Goal: Information Seeking & Learning: Learn about a topic

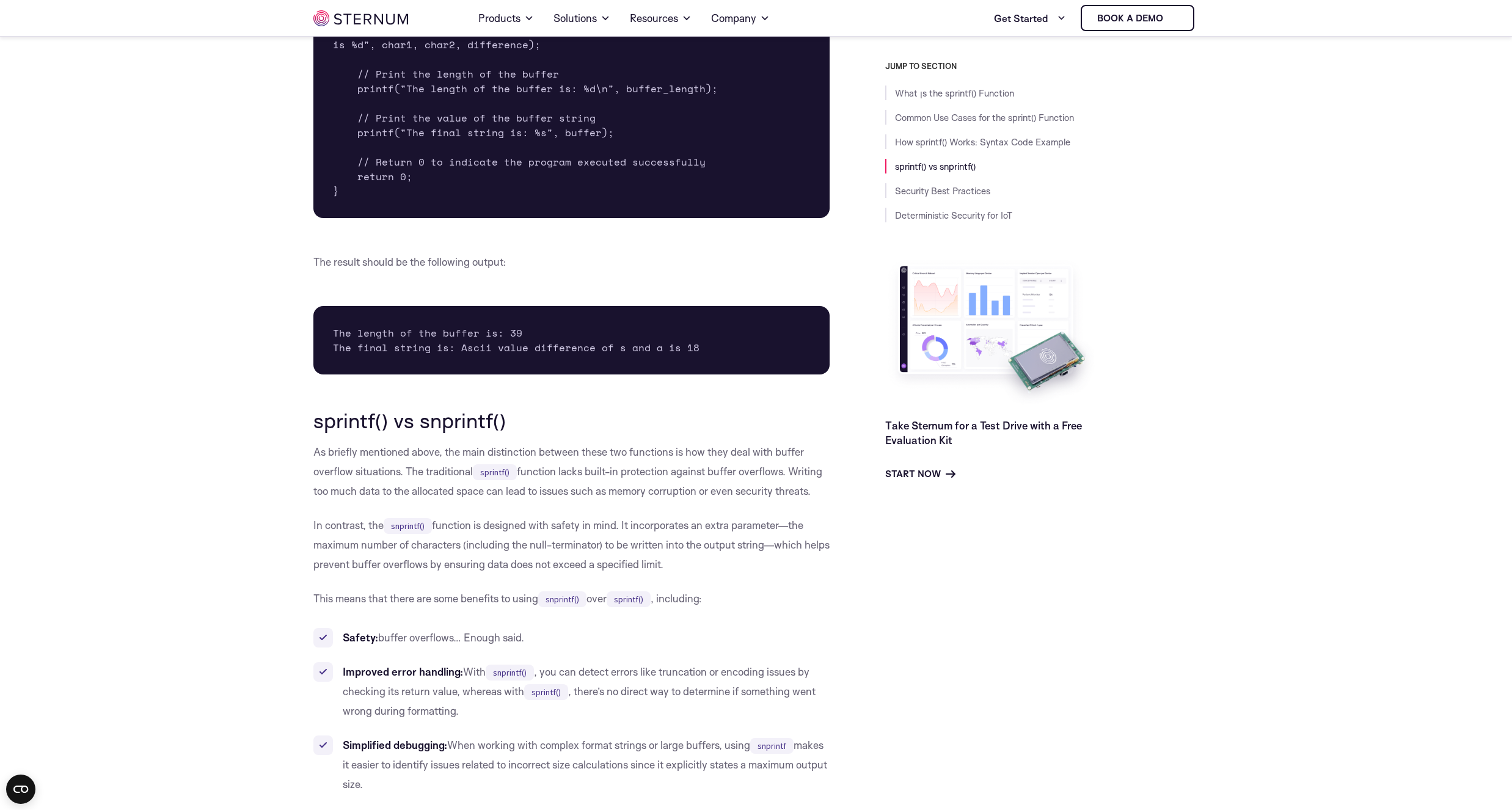
scroll to position [2117, 0]
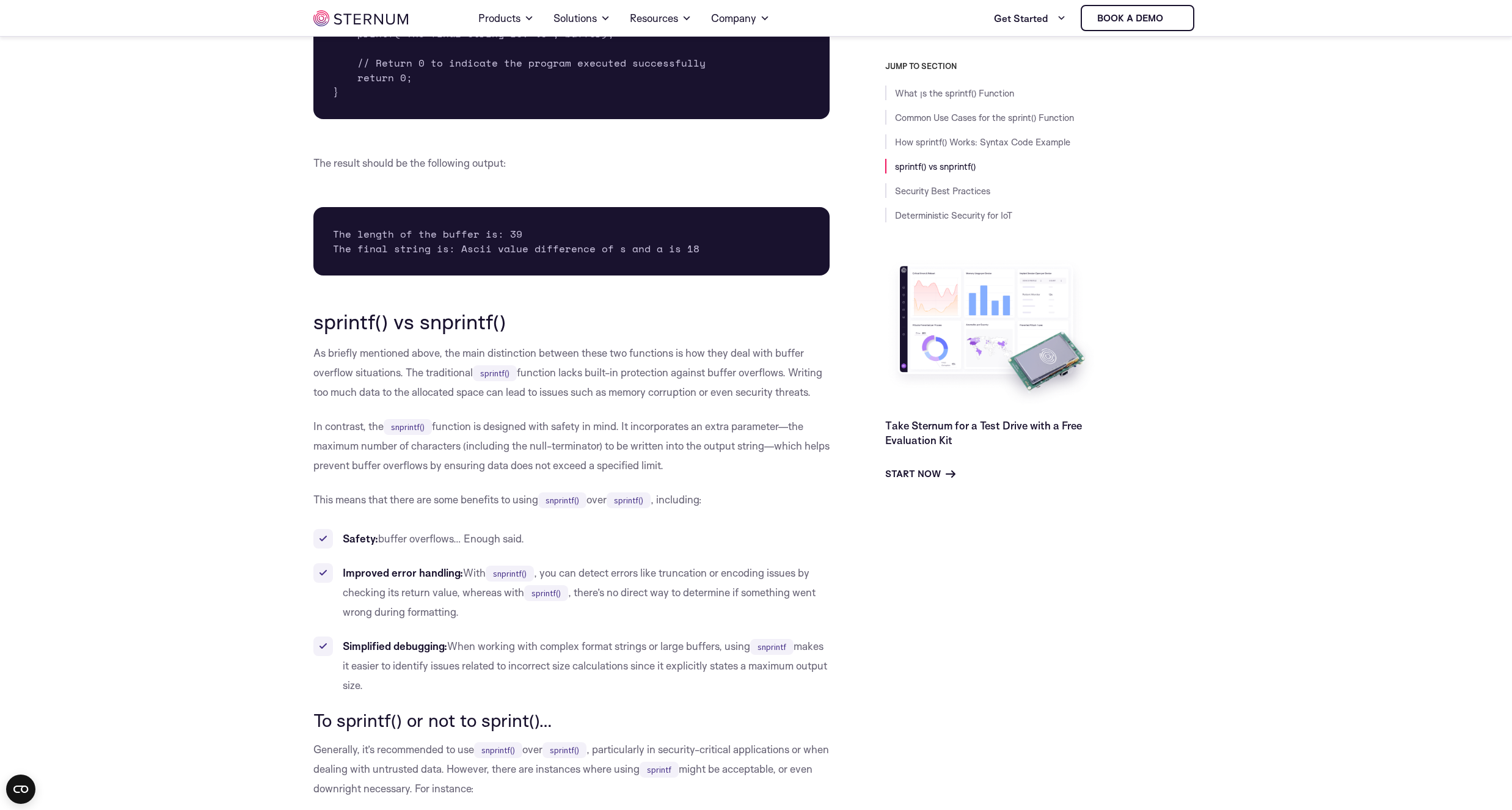
drag, startPoint x: 446, startPoint y: 448, endPoint x: 454, endPoint y: 447, distance: 8.1
click at [453, 447] on p "In contrast, the snprintf() function is designed with safety in mind. It incorp…" at bounding box center [571, 446] width 516 height 58
drag, startPoint x: 473, startPoint y: 448, endPoint x: 568, endPoint y: 445, distance: 95.0
click at [568, 445] on p "In contrast, the snprintf() function is designed with safety in mind. It incorp…" at bounding box center [571, 446] width 516 height 58
drag, startPoint x: 599, startPoint y: 446, endPoint x: 763, endPoint y: 447, distance: 164.0
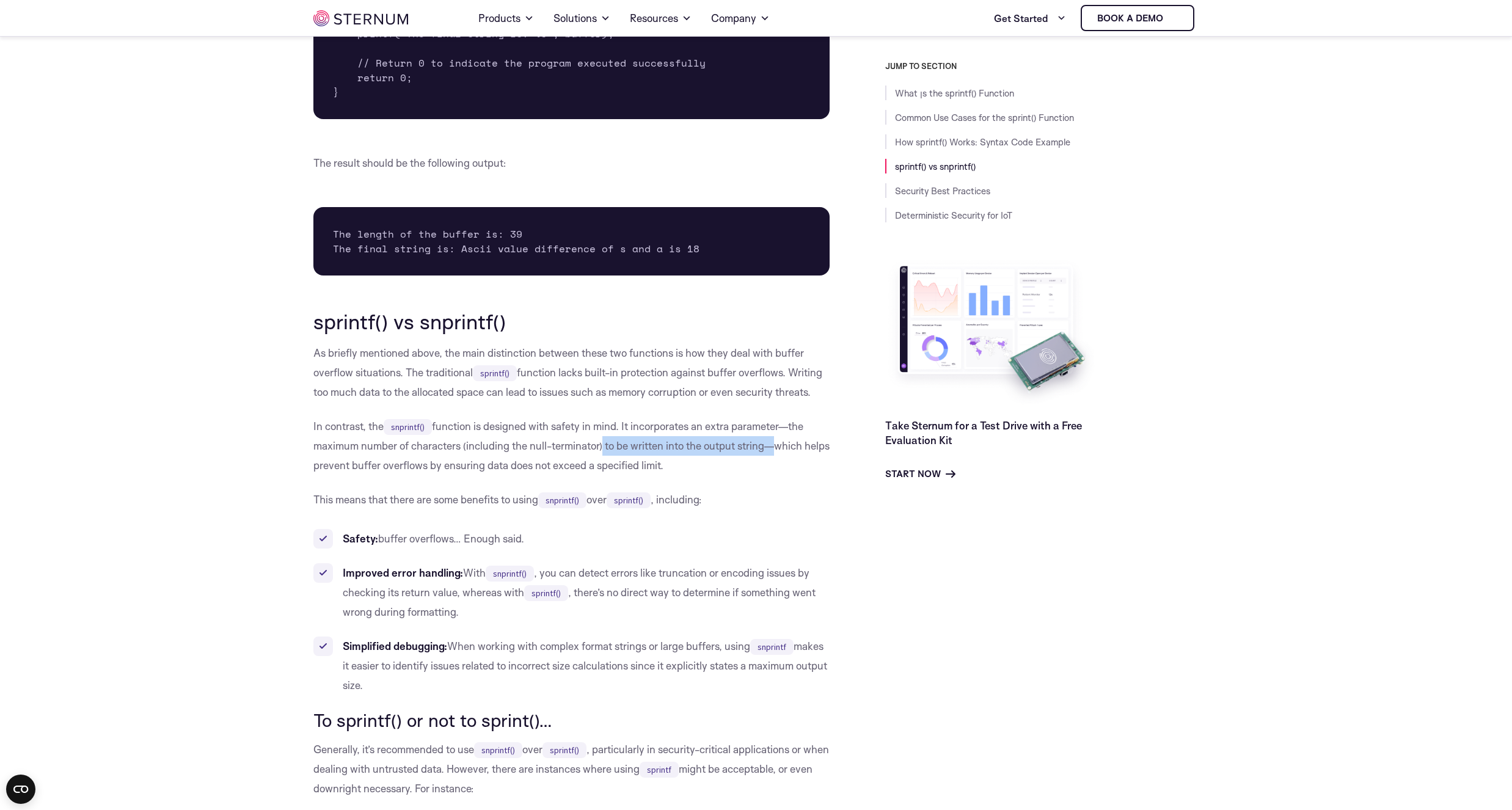
click at [763, 447] on p "In contrast, the snprintf() function is designed with safety in mind. It incorp…" at bounding box center [571, 446] width 516 height 58
drag, startPoint x: 651, startPoint y: 446, endPoint x: 699, endPoint y: 446, distance: 48.0
click at [699, 446] on p "In contrast, the snprintf() function is designed with safety in mind. It incorp…" at bounding box center [571, 446] width 516 height 58
click at [684, 449] on p "In contrast, the snprintf() function is designed with safety in mind. It incorp…" at bounding box center [571, 446] width 516 height 58
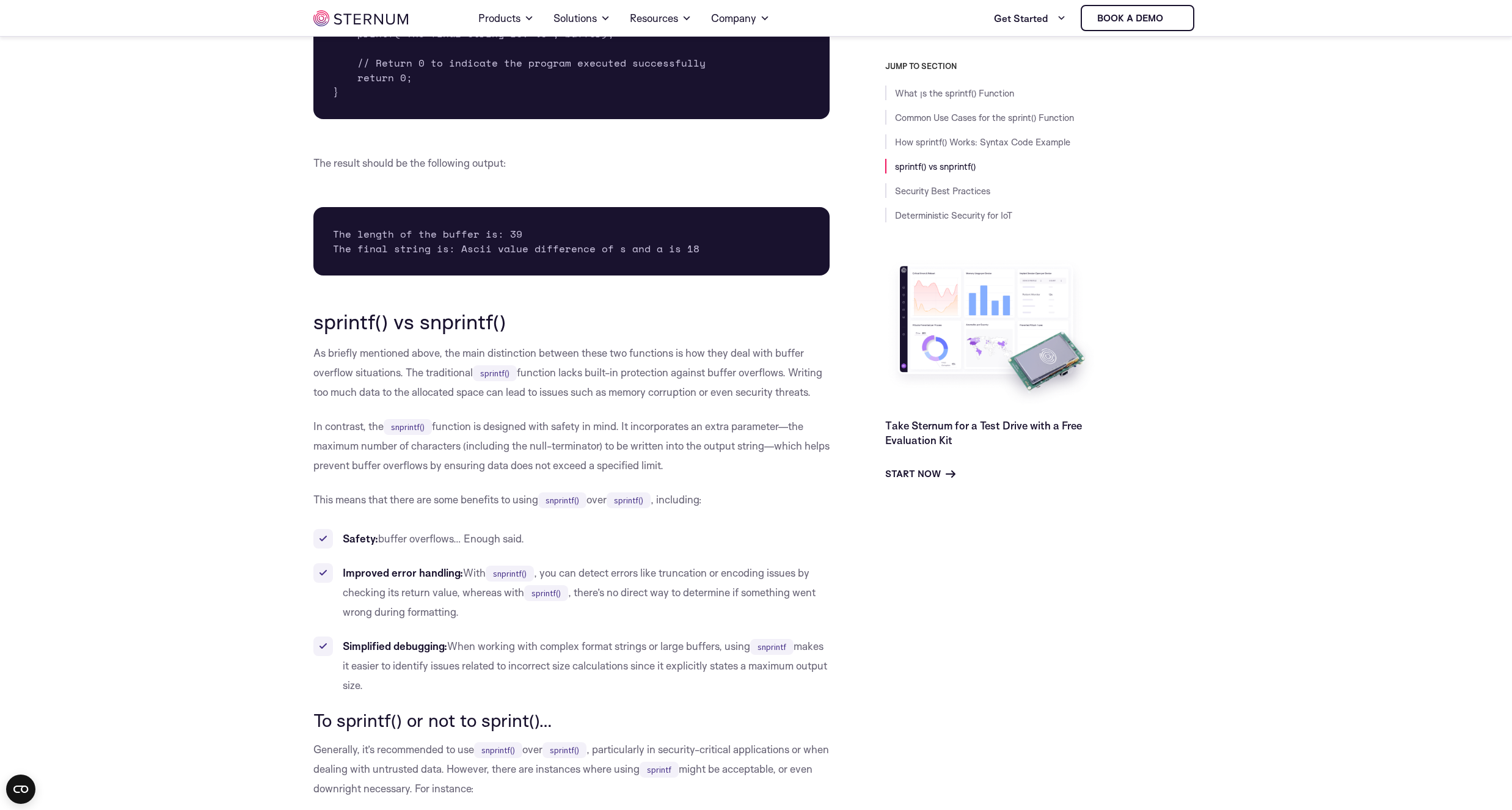
click at [668, 452] on p "In contrast, the snprintf() function is designed with safety in mind. It incorp…" at bounding box center [571, 446] width 516 height 58
drag, startPoint x: 656, startPoint y: 452, endPoint x: 705, endPoint y: 450, distance: 49.0
click at [705, 450] on p "In contrast, the snprintf() function is designed with safety in mind. It incorp…" at bounding box center [571, 446] width 516 height 58
drag, startPoint x: 370, startPoint y: 464, endPoint x: 461, endPoint y: 466, distance: 91.0
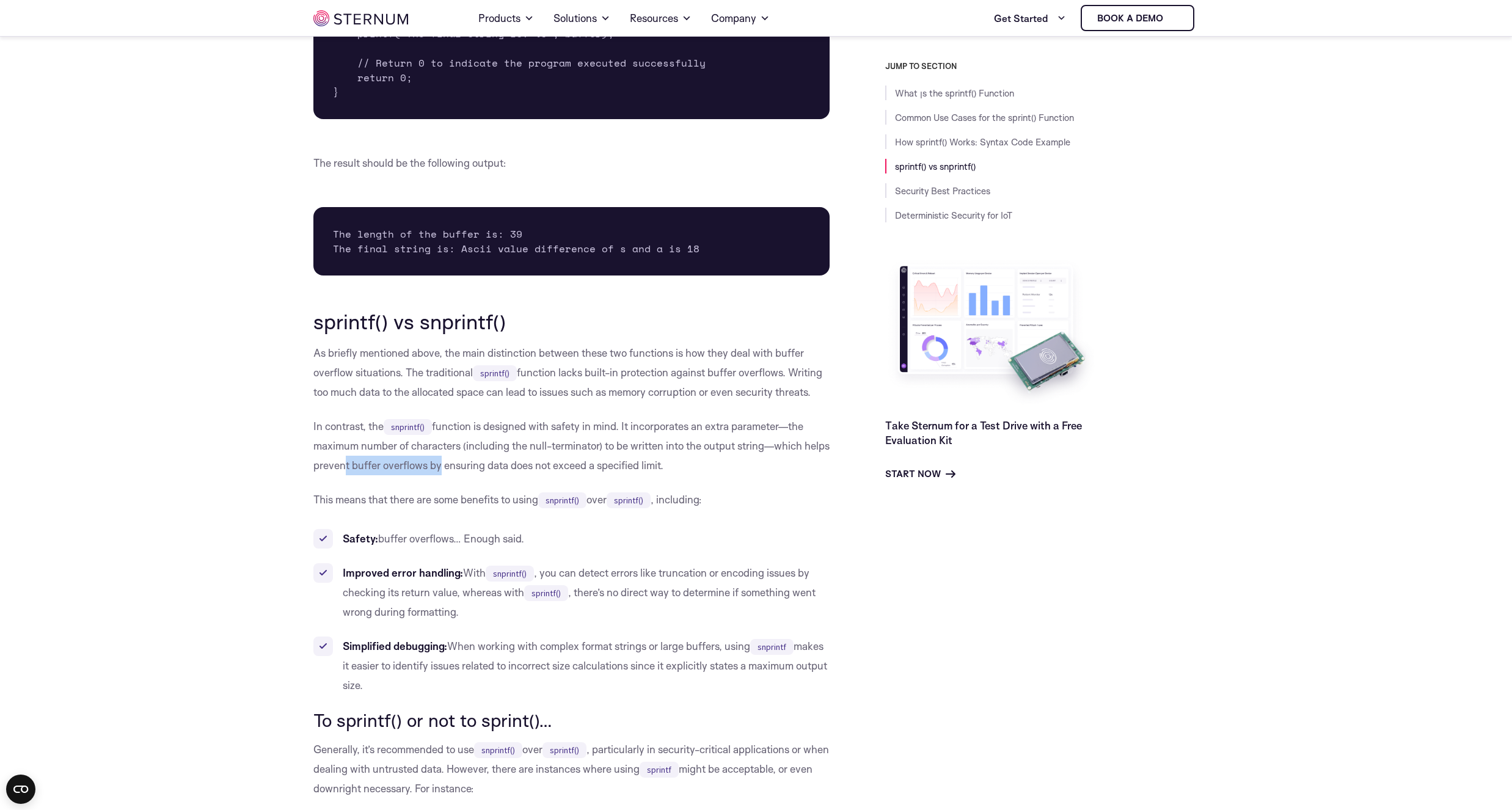
click at [461, 466] on p "In contrast, the snprintf() function is designed with safety in mind. It incorp…" at bounding box center [571, 446] width 516 height 58
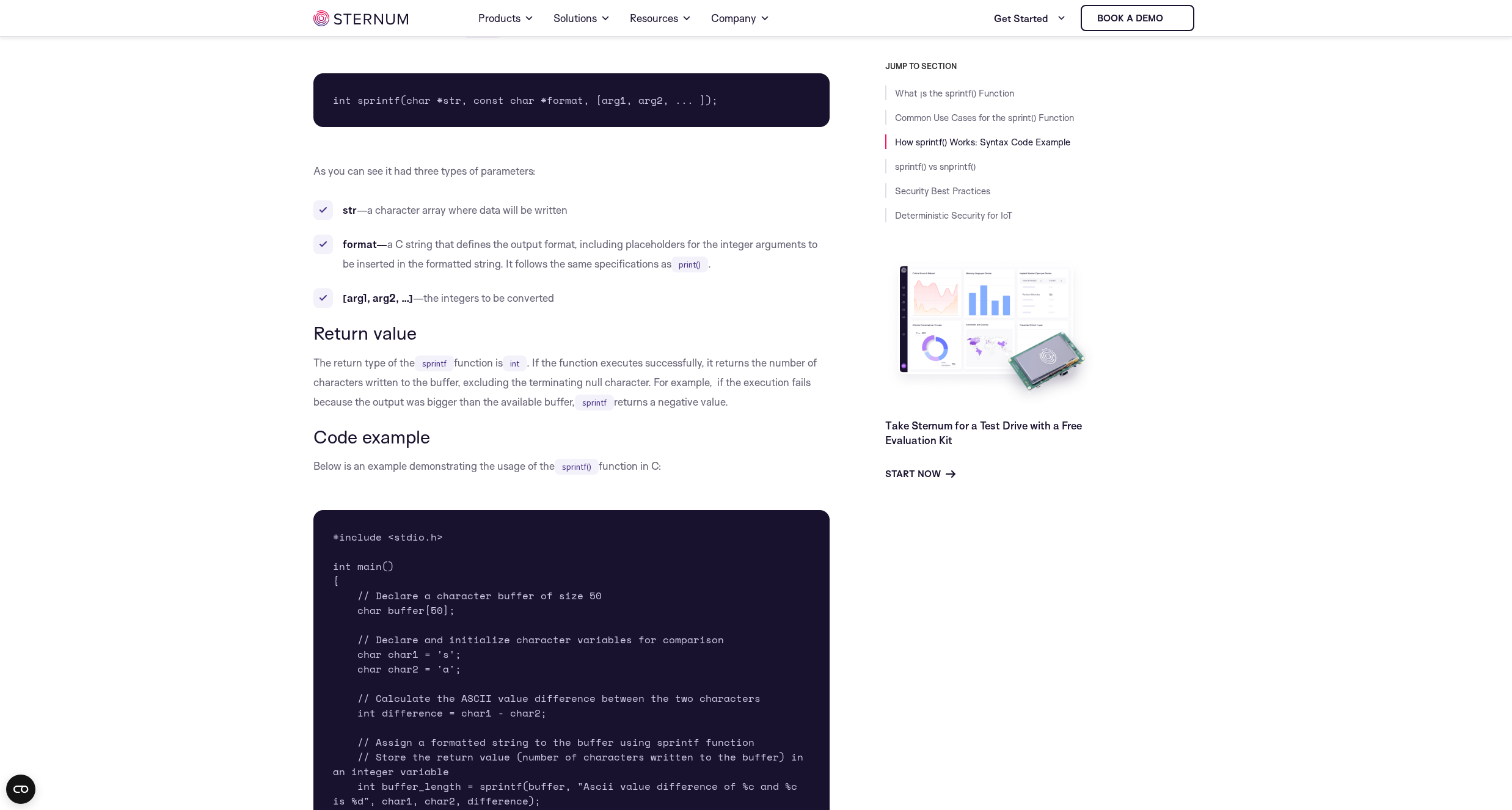
scroll to position [1220, 0]
